Goal: Find specific page/section: Find specific page/section

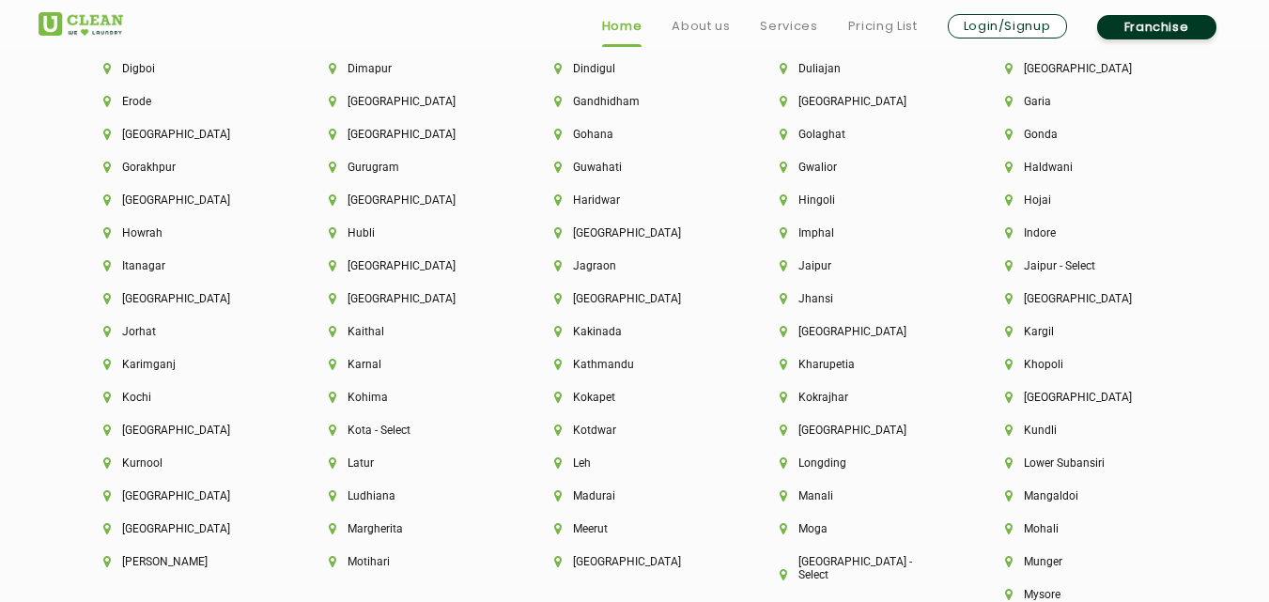
scroll to position [5166, 0]
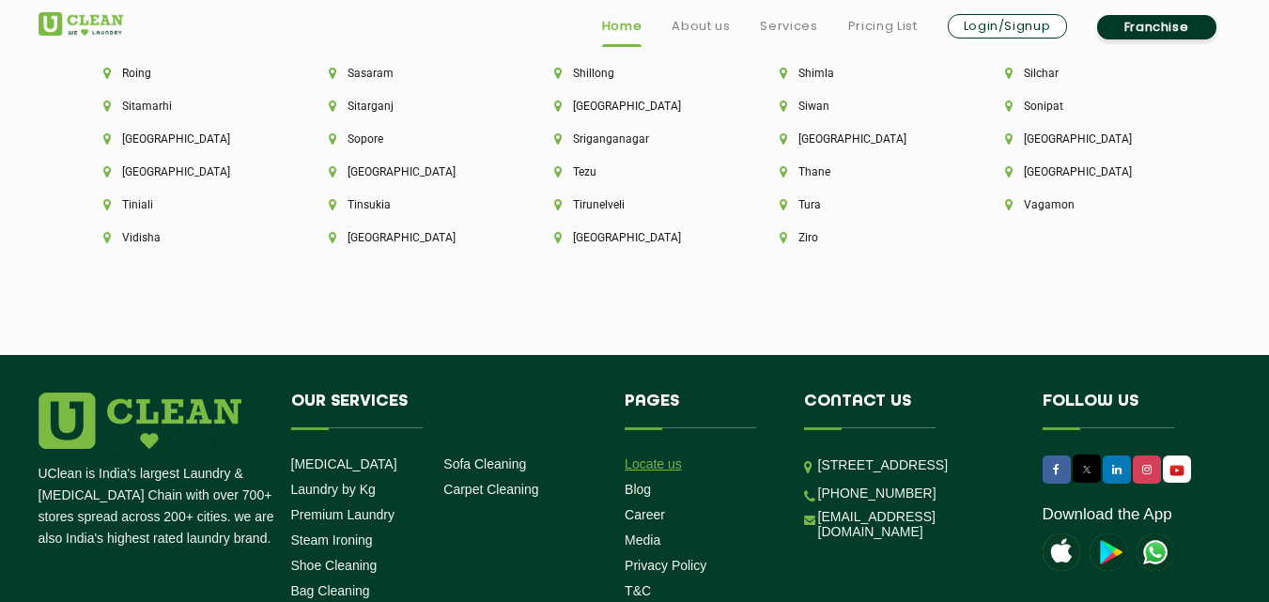
click at [654, 456] on link "Locate us" at bounding box center [653, 463] width 57 height 15
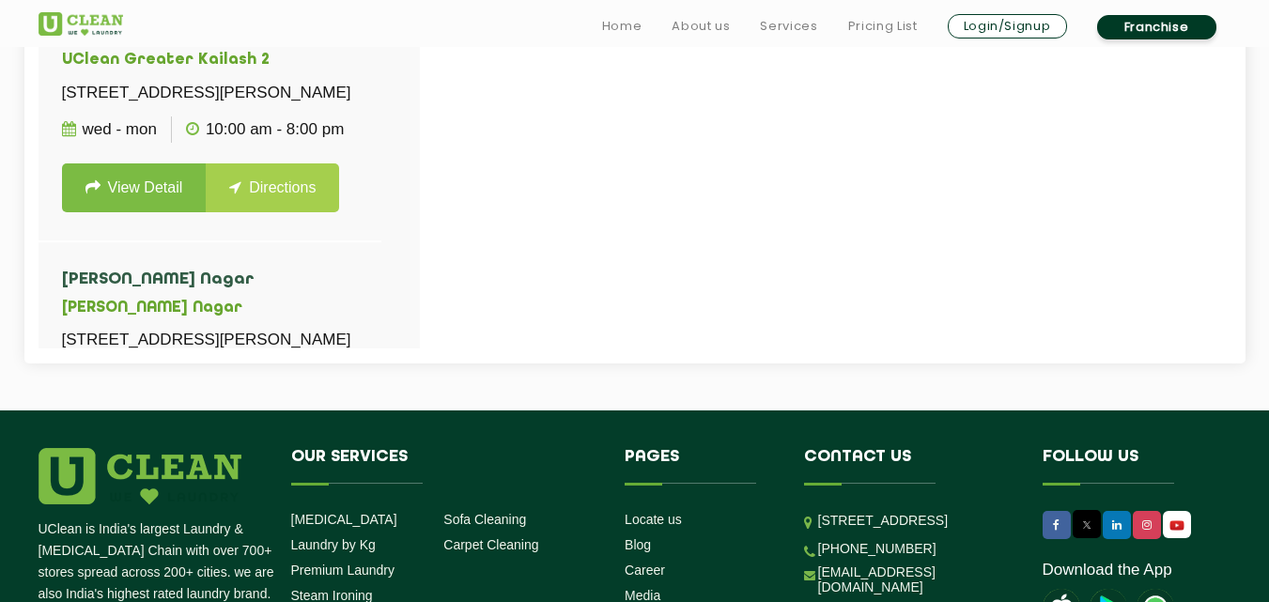
scroll to position [1119, 0]
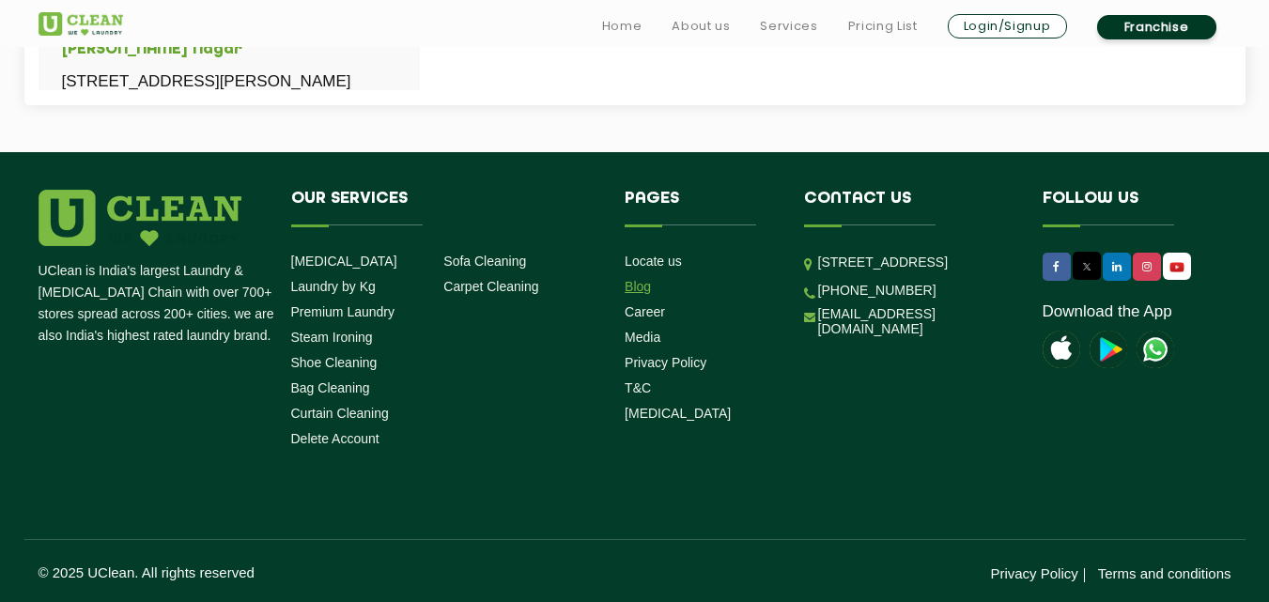
click at [638, 285] on link "Blog" at bounding box center [638, 286] width 26 height 15
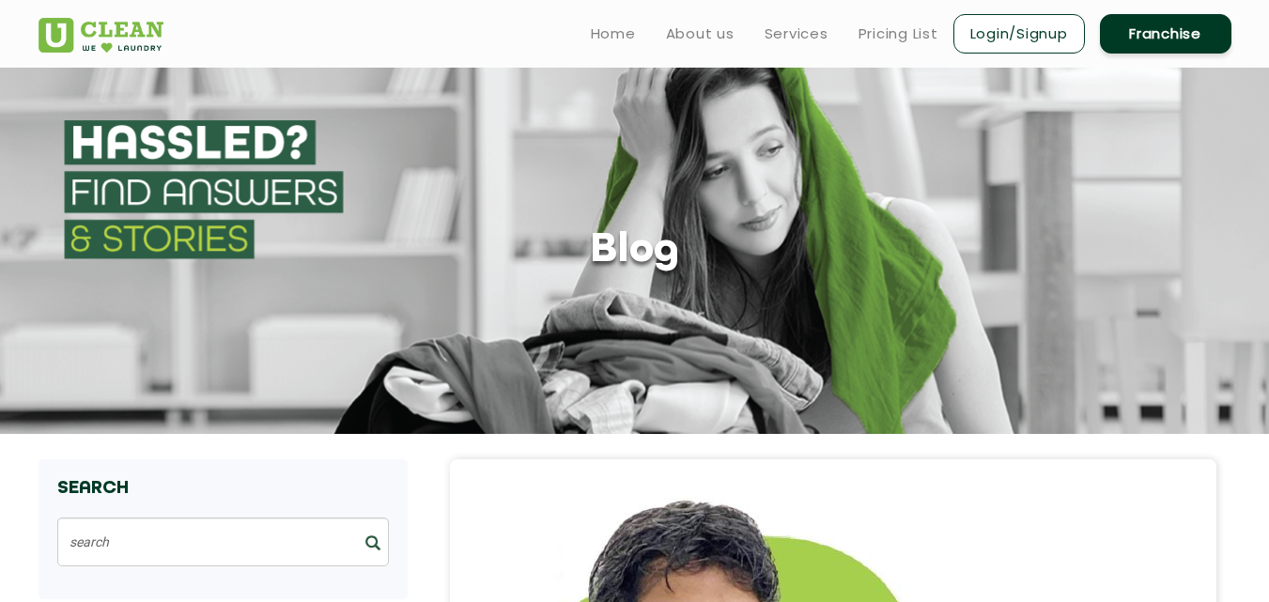
scroll to position [1119, 0]
